Goal: Obtain resource: Obtain resource

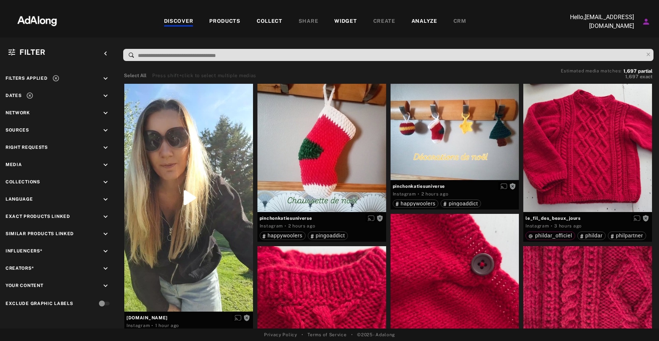
click at [268, 23] on div "COLLECT" at bounding box center [270, 21] width 26 height 9
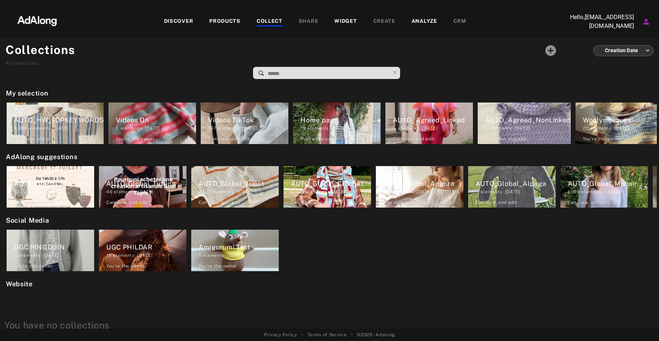
click at [177, 19] on div "DISCOVER" at bounding box center [178, 21] width 29 height 9
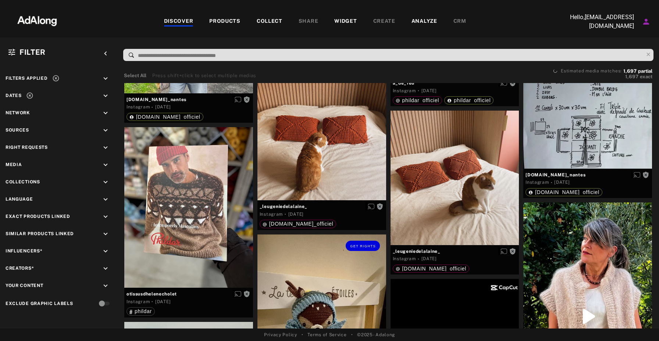
scroll to position [5067, 0]
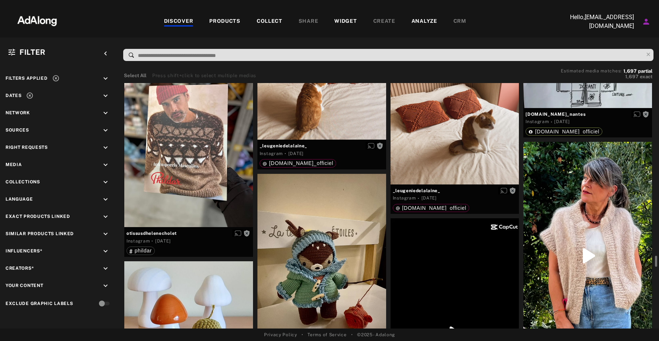
click at [273, 22] on div "COLLECT" at bounding box center [270, 21] width 26 height 9
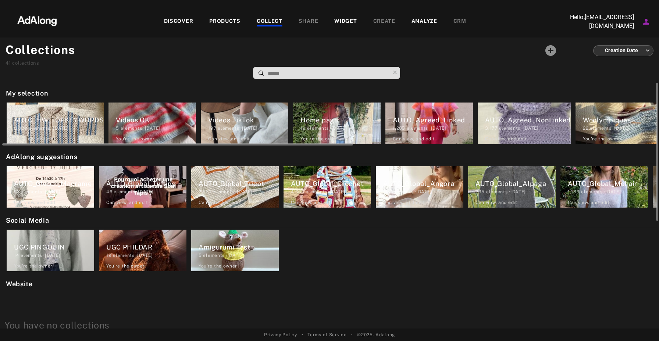
click at [428, 121] on div "AUTO_Agreed_Linked" at bounding box center [433, 120] width 80 height 10
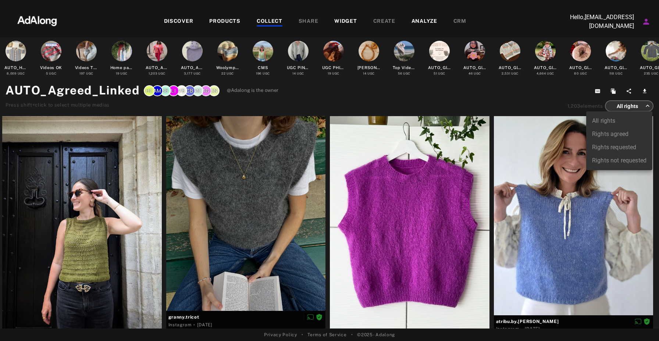
click at [647, 107] on body "DISCOVER PRODUCTS COLLECT SHARE WIDGET CREATE ANALYZE CRM Hello, hcisse@happywo…" at bounding box center [329, 170] width 659 height 341
click at [647, 107] on div at bounding box center [329, 170] width 659 height 341
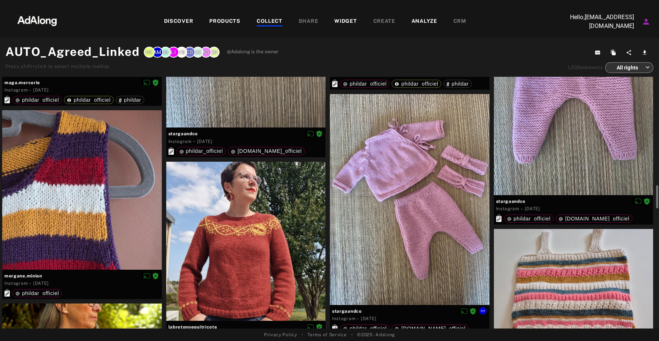
scroll to position [1308, 0]
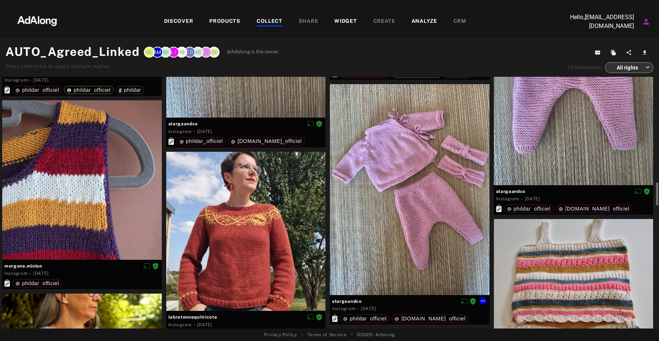
click at [424, 193] on div at bounding box center [410, 189] width 160 height 211
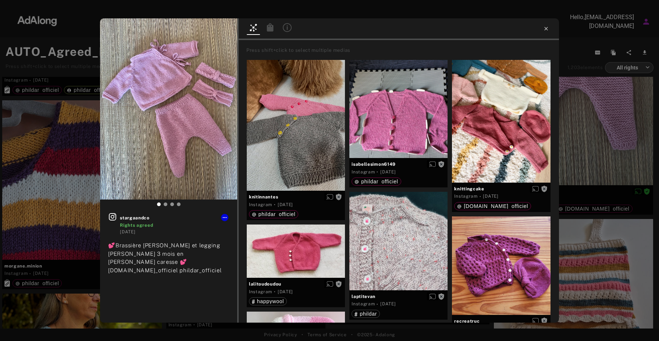
click at [548, 29] on icon at bounding box center [546, 29] width 6 height 6
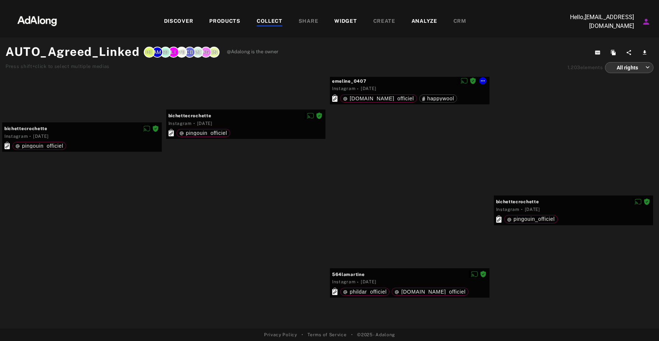
scroll to position [18131, 0]
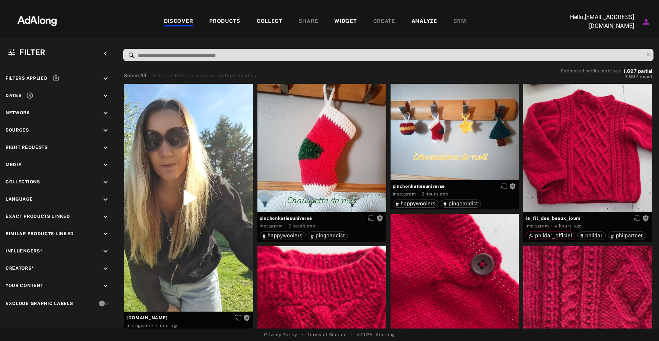
scroll to position [2323, 0]
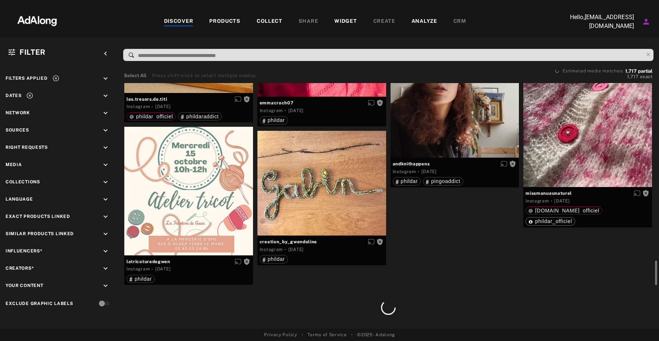
click at [186, 22] on div "DISCOVER" at bounding box center [178, 21] width 29 height 9
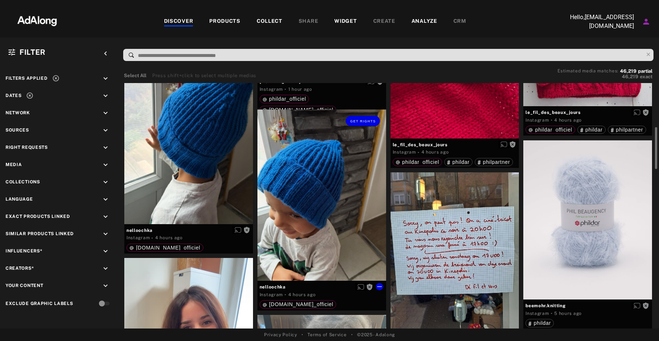
scroll to position [230, 0]
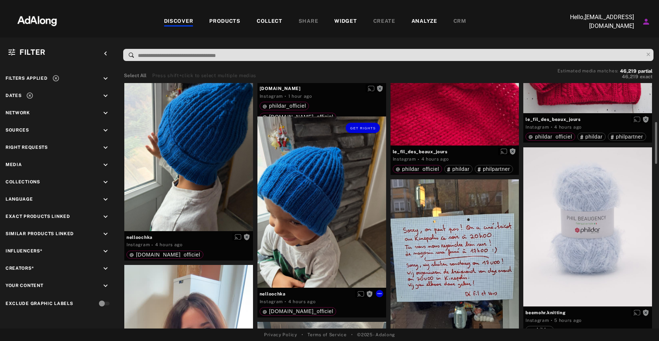
click at [317, 182] on div "Get rights" at bounding box center [322, 202] width 129 height 171
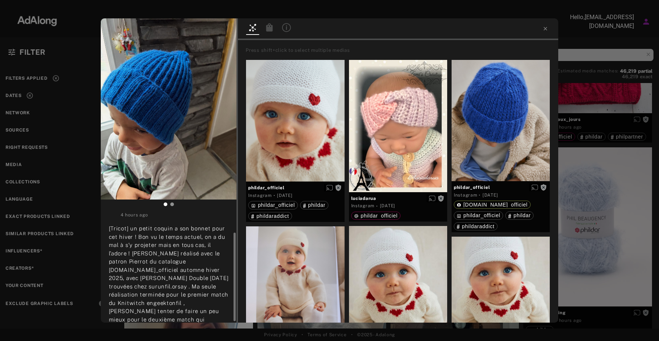
scroll to position [26, 0]
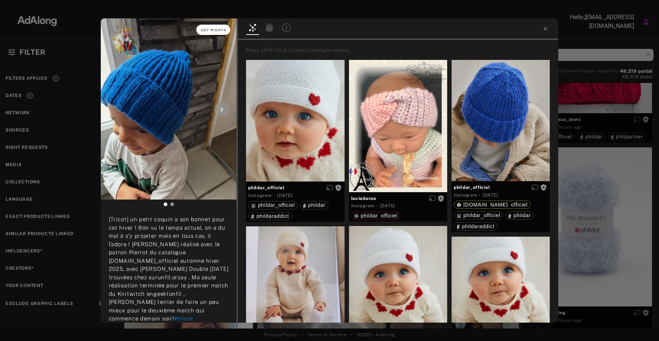
click at [208, 31] on span "Get rights" at bounding box center [214, 30] width 26 height 4
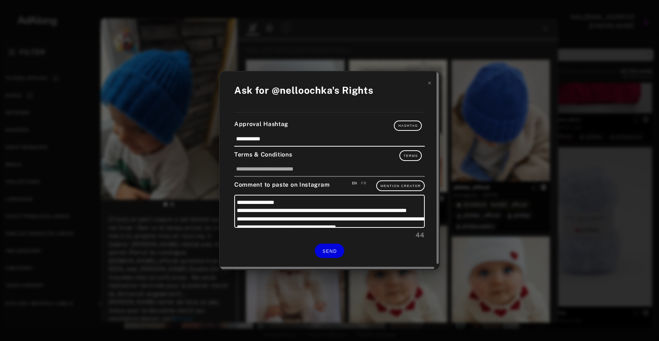
click at [365, 182] on div "FR" at bounding box center [363, 184] width 5 height 6
type textarea "**********"
click at [327, 249] on span "SEND" at bounding box center [330, 251] width 14 height 5
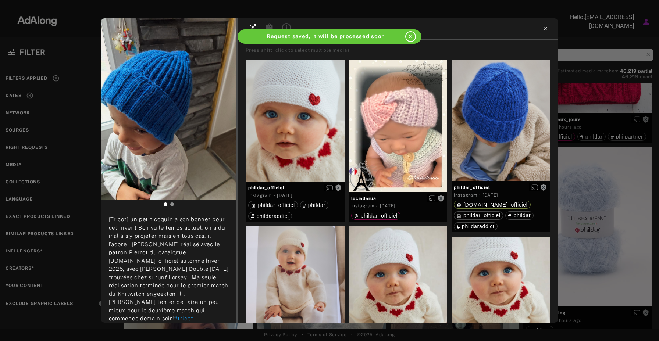
click at [546, 28] on icon at bounding box center [545, 28] width 3 height 3
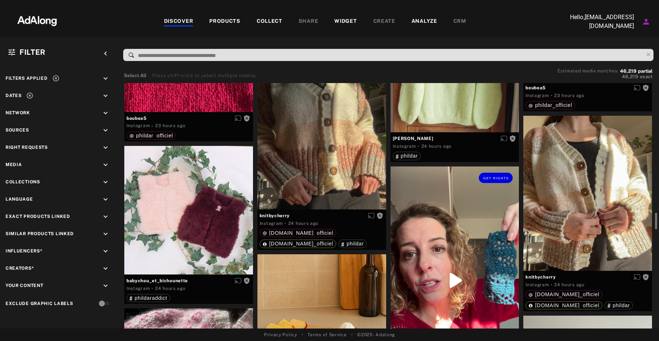
scroll to position [1947, 0]
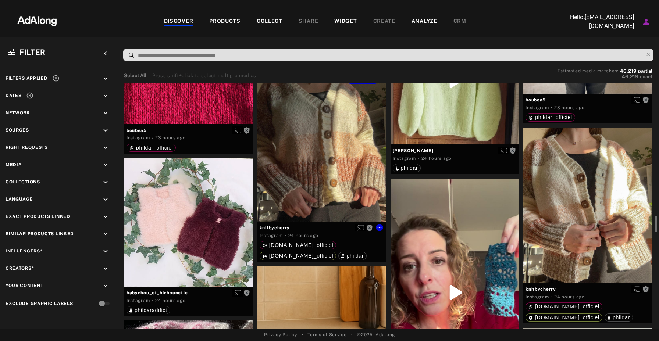
click at [342, 166] on div "Get rights" at bounding box center [322, 144] width 129 height 155
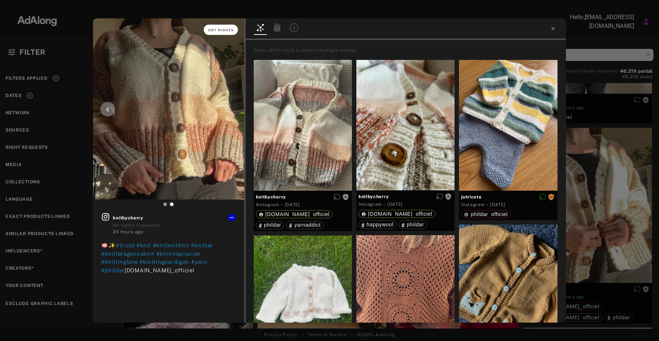
click at [215, 32] on span "Get rights" at bounding box center [221, 30] width 26 height 4
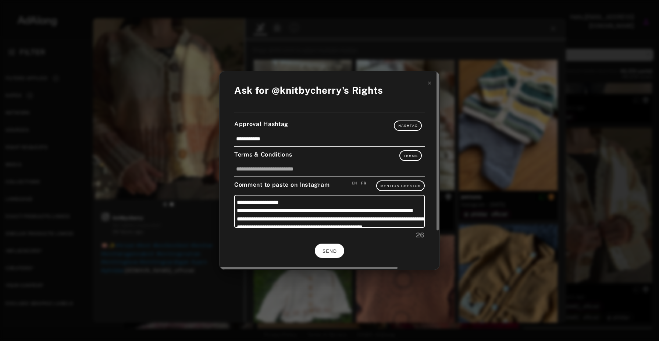
click at [329, 249] on span "SEND" at bounding box center [330, 251] width 14 height 5
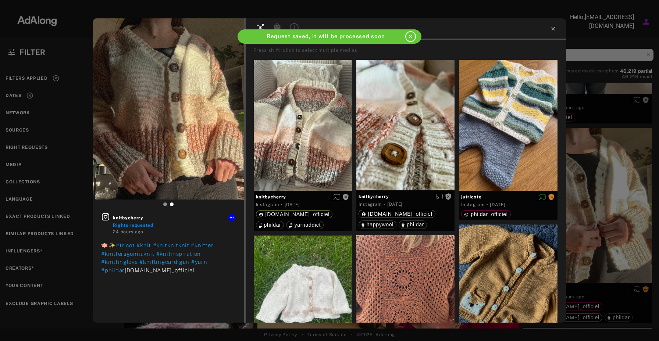
click at [553, 30] on icon at bounding box center [553, 29] width 6 height 6
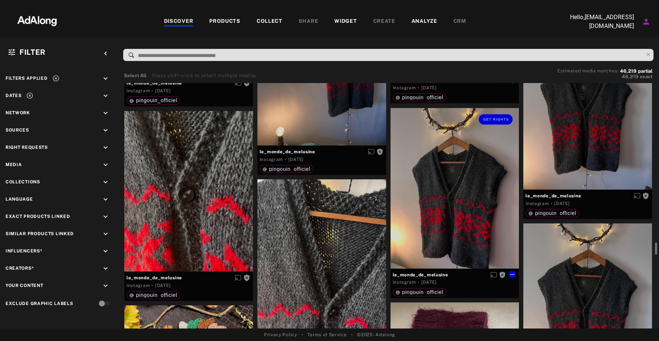
scroll to position [2991, 0]
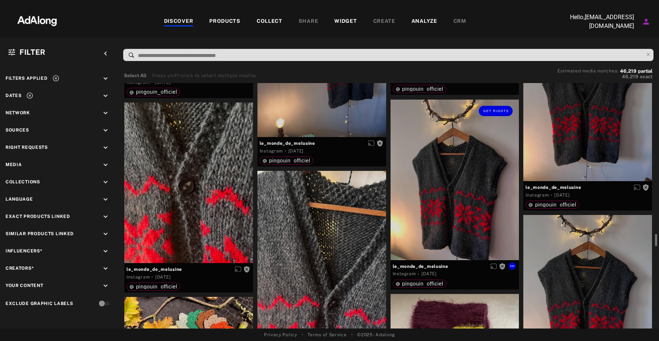
click at [463, 195] on div "Get rights" at bounding box center [455, 180] width 129 height 161
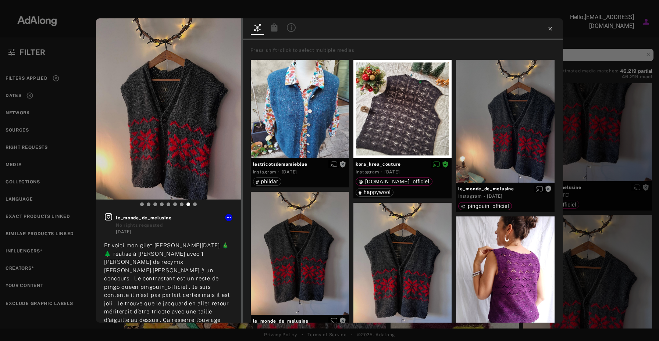
click at [550, 30] on icon at bounding box center [550, 29] width 6 height 6
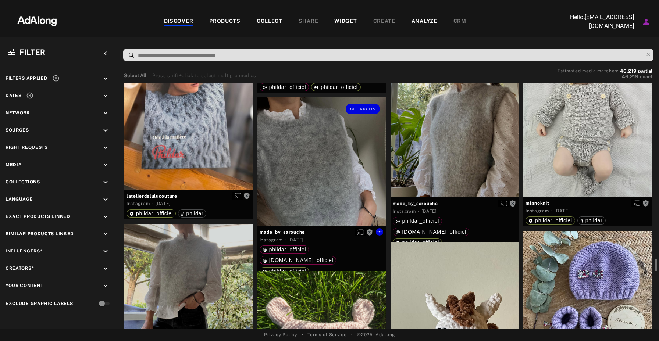
scroll to position [3726, 0]
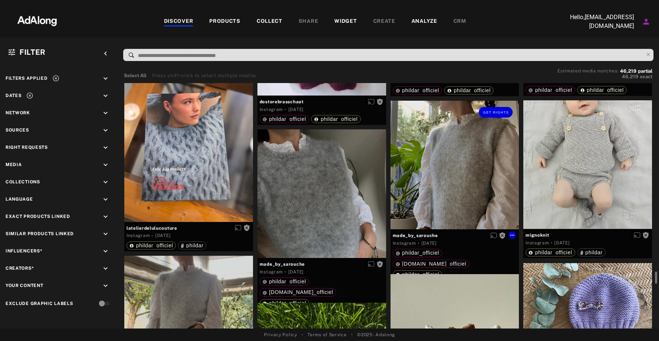
click at [447, 173] on div "Get rights" at bounding box center [455, 165] width 129 height 129
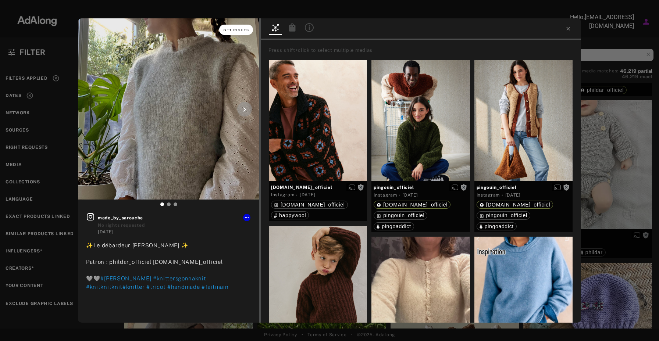
click at [241, 31] on span "Get rights" at bounding box center [237, 30] width 26 height 4
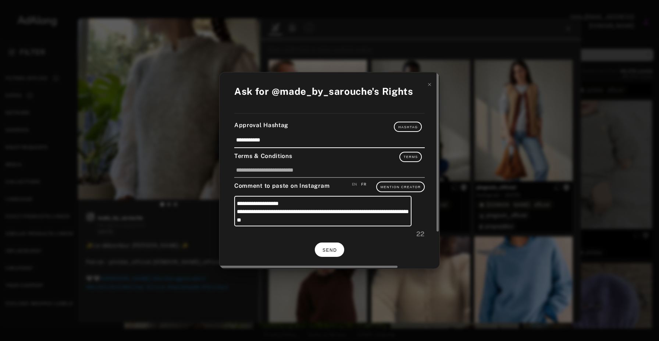
click at [335, 247] on button "SEND" at bounding box center [329, 250] width 29 height 14
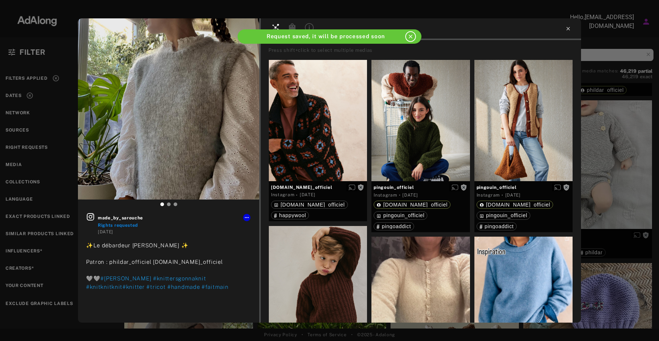
click at [568, 29] on icon at bounding box center [568, 28] width 3 height 3
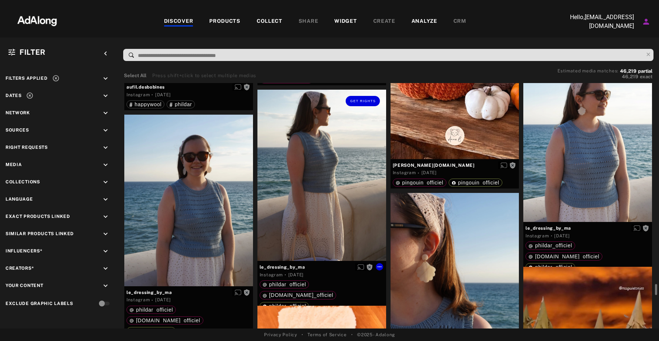
scroll to position [5959, 0]
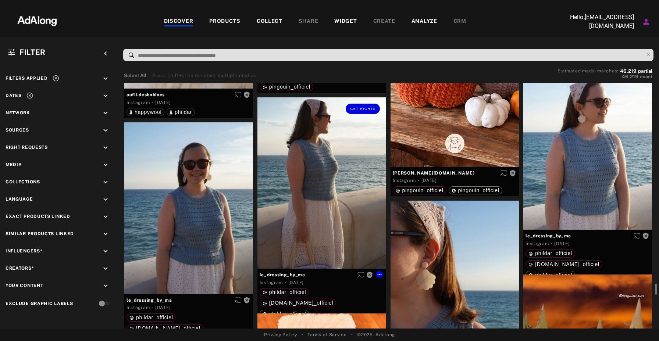
click at [333, 192] on div "Get rights" at bounding box center [322, 182] width 129 height 171
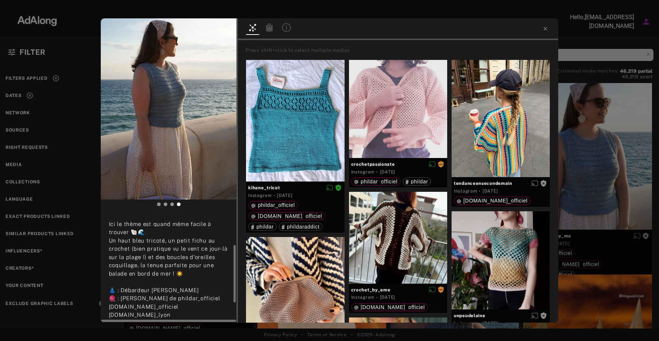
scroll to position [66, 0]
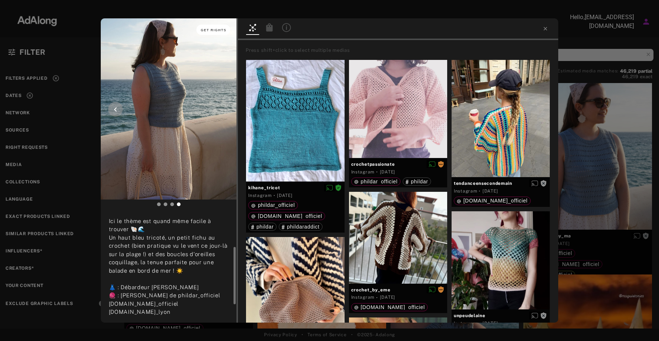
click at [212, 32] on button "Get rights" at bounding box center [213, 30] width 34 height 10
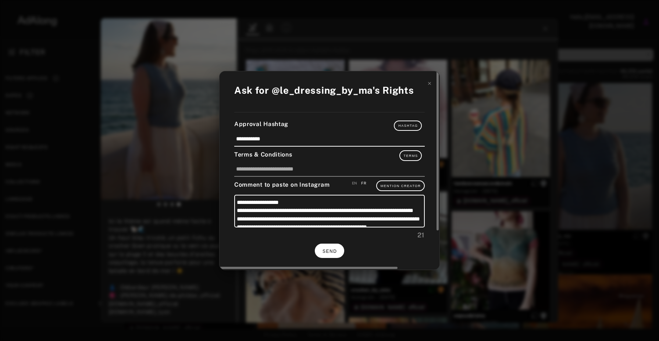
click at [331, 245] on button "SEND" at bounding box center [329, 251] width 29 height 14
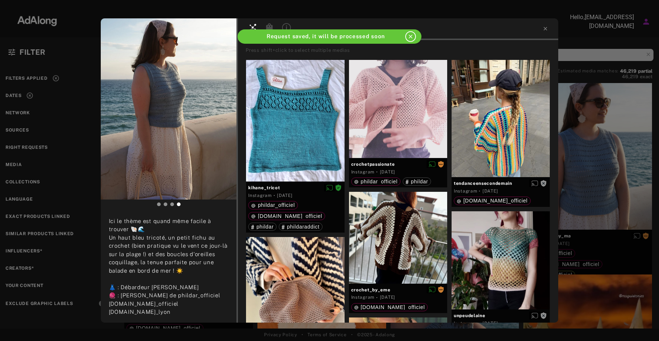
click at [540, 35] on div at bounding box center [398, 29] width 320 height 22
click at [546, 29] on icon at bounding box center [545, 28] width 3 height 3
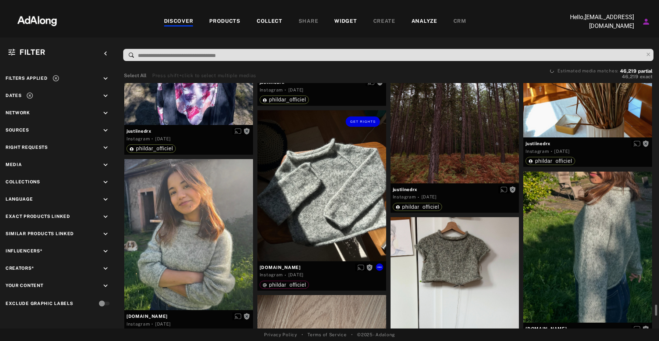
scroll to position [8894, 0]
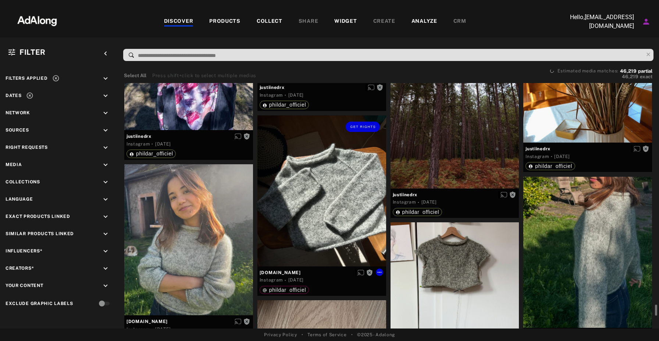
click at [336, 171] on div "Get rights" at bounding box center [322, 191] width 129 height 151
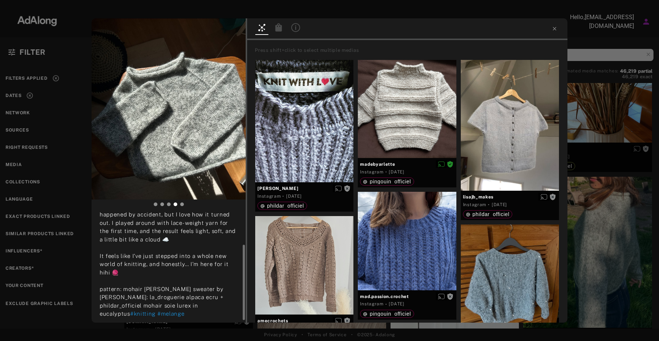
scroll to position [51, 0]
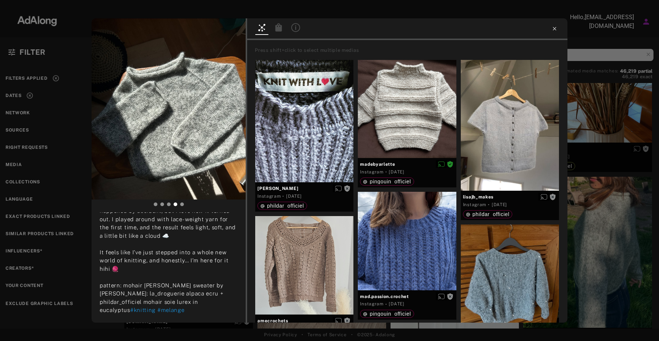
click at [553, 29] on icon at bounding box center [554, 28] width 3 height 3
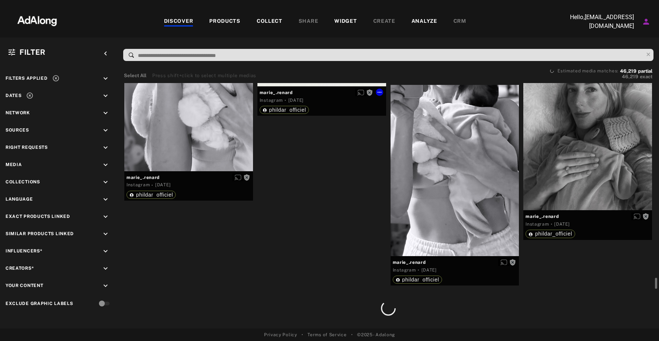
scroll to position [9384, 0]
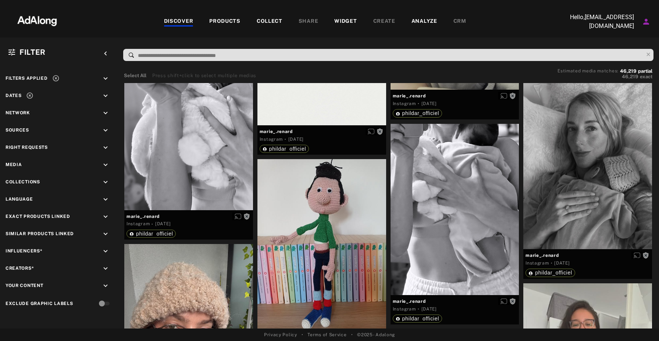
click at [273, 24] on div "COLLECT" at bounding box center [270, 21] width 26 height 9
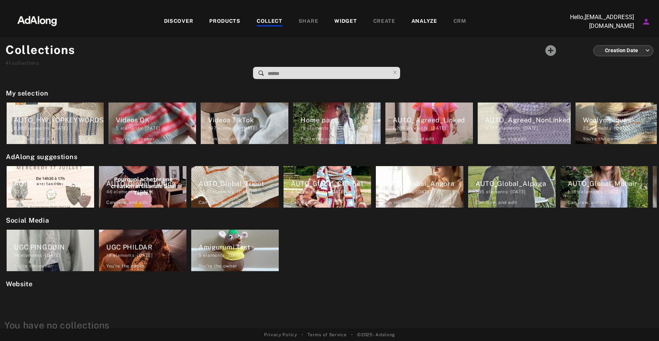
click at [192, 19] on div "DISCOVER" at bounding box center [178, 21] width 29 height 9
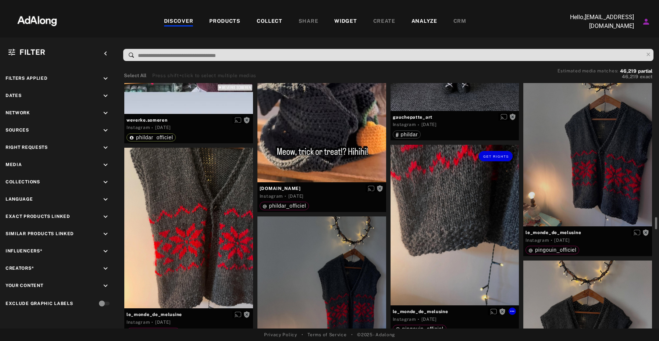
scroll to position [2760, 0]
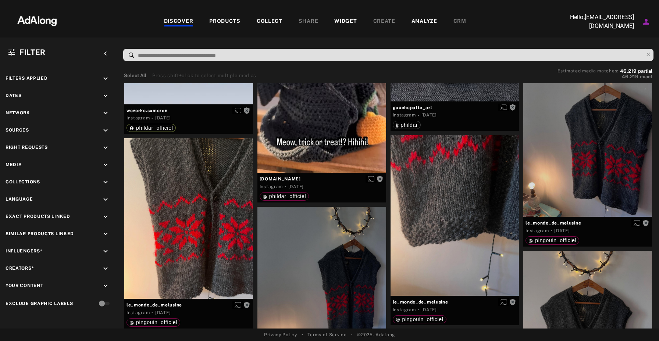
click at [271, 21] on div "COLLECT" at bounding box center [270, 21] width 26 height 9
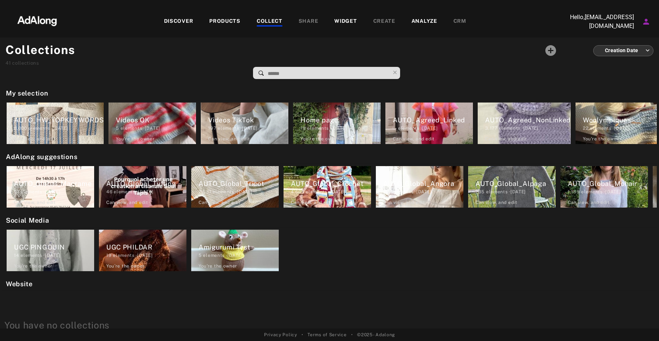
click at [271, 21] on div "COLLECT" at bounding box center [270, 21] width 26 height 9
click at [177, 17] on div "DISCOVER" at bounding box center [178, 21] width 29 height 9
